Goal: Information Seeking & Learning: Learn about a topic

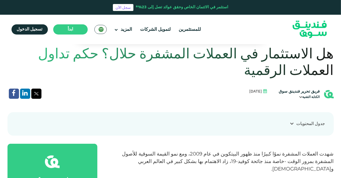
scroll to position [187, 0]
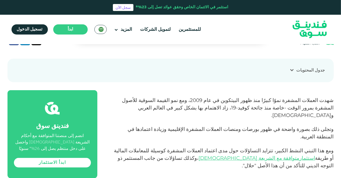
click at [294, 71] on icon at bounding box center [292, 70] width 4 height 4
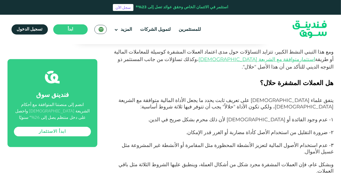
scroll to position [348, 0]
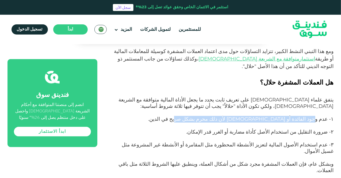
drag, startPoint x: 317, startPoint y: 98, endPoint x: 225, endPoint y: 96, distance: 92.6
click at [225, 116] on p "۱- عدم وجود الفائدة أو [DEMOGRAPHIC_DATA] لأن ذلك محرم بشكل صريح في الدين." at bounding box center [221, 122] width 224 height 13
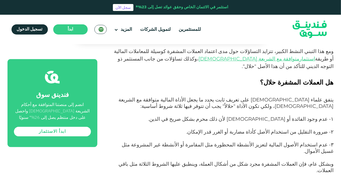
click at [316, 129] on span "۲- ضرورة التقليل من استخدام الأصل كأداة مضاربة أو الغرر قدر الإمكان." at bounding box center [259, 132] width 147 height 6
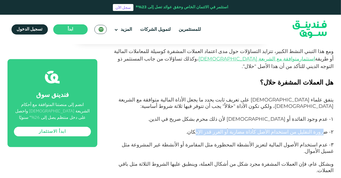
drag, startPoint x: 323, startPoint y: 110, endPoint x: 223, endPoint y: 109, distance: 100.1
click at [223, 129] on span "۲- ضرورة التقليل من استخدام الأصل كأداة مضاربة أو الغرر قدر الإمكان." at bounding box center [259, 132] width 147 height 6
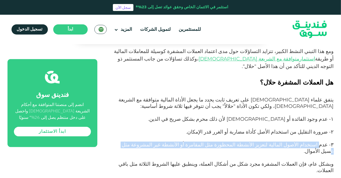
drag, startPoint x: 323, startPoint y: 122, endPoint x: 166, endPoint y: 123, distance: 156.3
click at [166, 142] on span "۳- عدم استخدام الأصول المالية لتعزيز الأنشطة المحظورة مثل المقامرة أو الأنشطة غ…" at bounding box center [228, 148] width 212 height 13
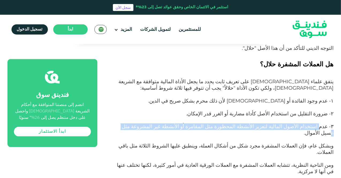
scroll to position [375, 0]
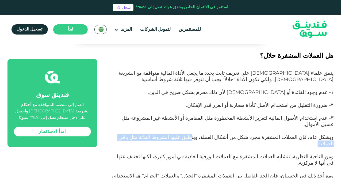
drag, startPoint x: 228, startPoint y: 109, endPoint x: 159, endPoint y: 109, distance: 69.3
click at [159, 134] on span "وبشكل عام، فإن العملات المشفرة مجرد شكل من أشكال العملة، وينطبق عليها الشروط ال…" at bounding box center [226, 140] width 215 height 13
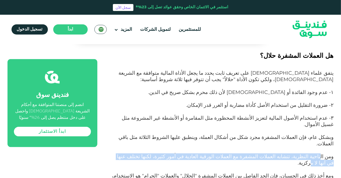
drag, startPoint x: 324, startPoint y: 121, endPoint x: 147, endPoint y: 121, distance: 176.6
click at [147, 153] on span "ومن الناحية النظرية، تتشابه العملات المشفرة مع العملات الورقية العادية في أمور …" at bounding box center [225, 159] width 217 height 13
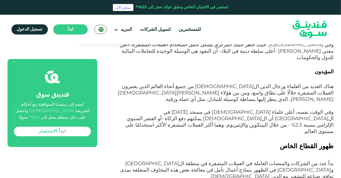
scroll to position [696, 0]
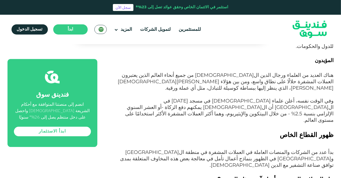
drag, startPoint x: 310, startPoint y: 132, endPoint x: 183, endPoint y: 131, distance: 126.6
drag, startPoint x: 288, startPoint y: 159, endPoint x: 260, endPoint y: 158, distance: 28.1
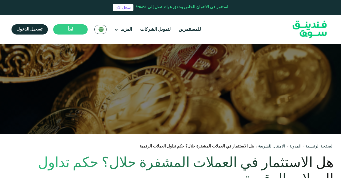
scroll to position [0, 0]
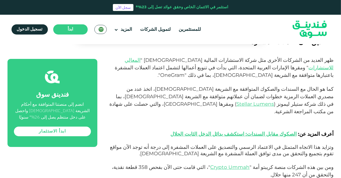
scroll to position [776, 0]
